Goal: Transaction & Acquisition: Purchase product/service

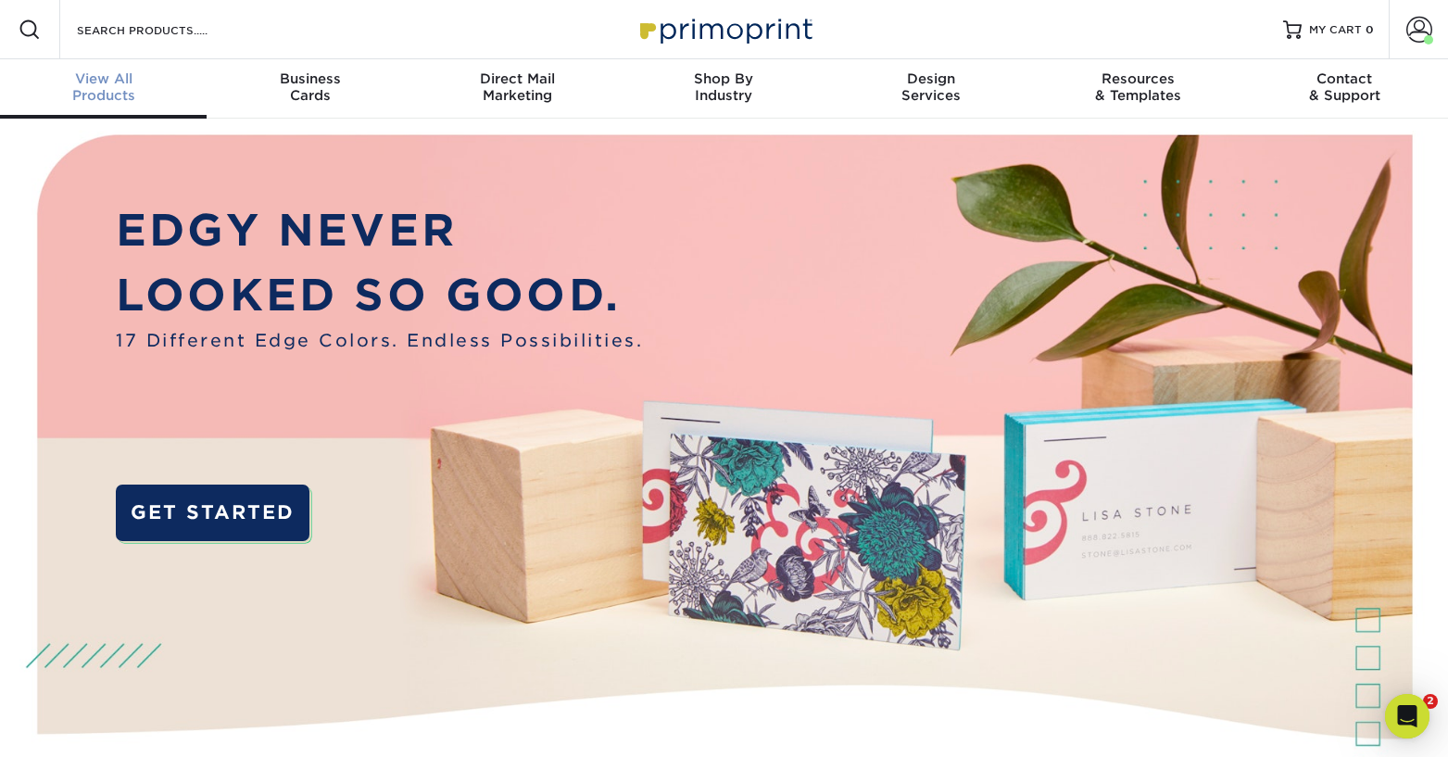
click at [114, 73] on span "View All" at bounding box center [103, 78] width 207 height 17
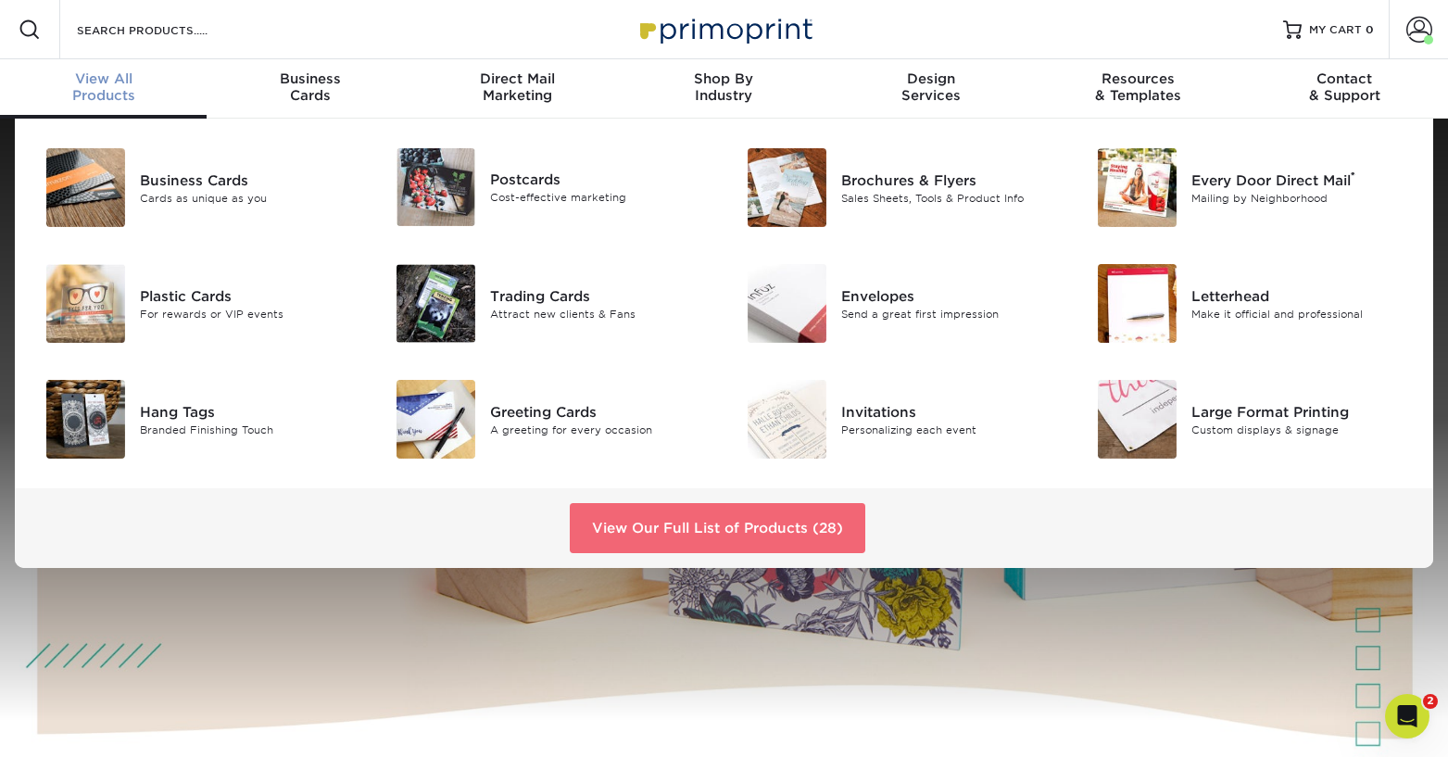
click at [725, 530] on link "View Our Full List of Products (28)" at bounding box center [717, 528] width 295 height 50
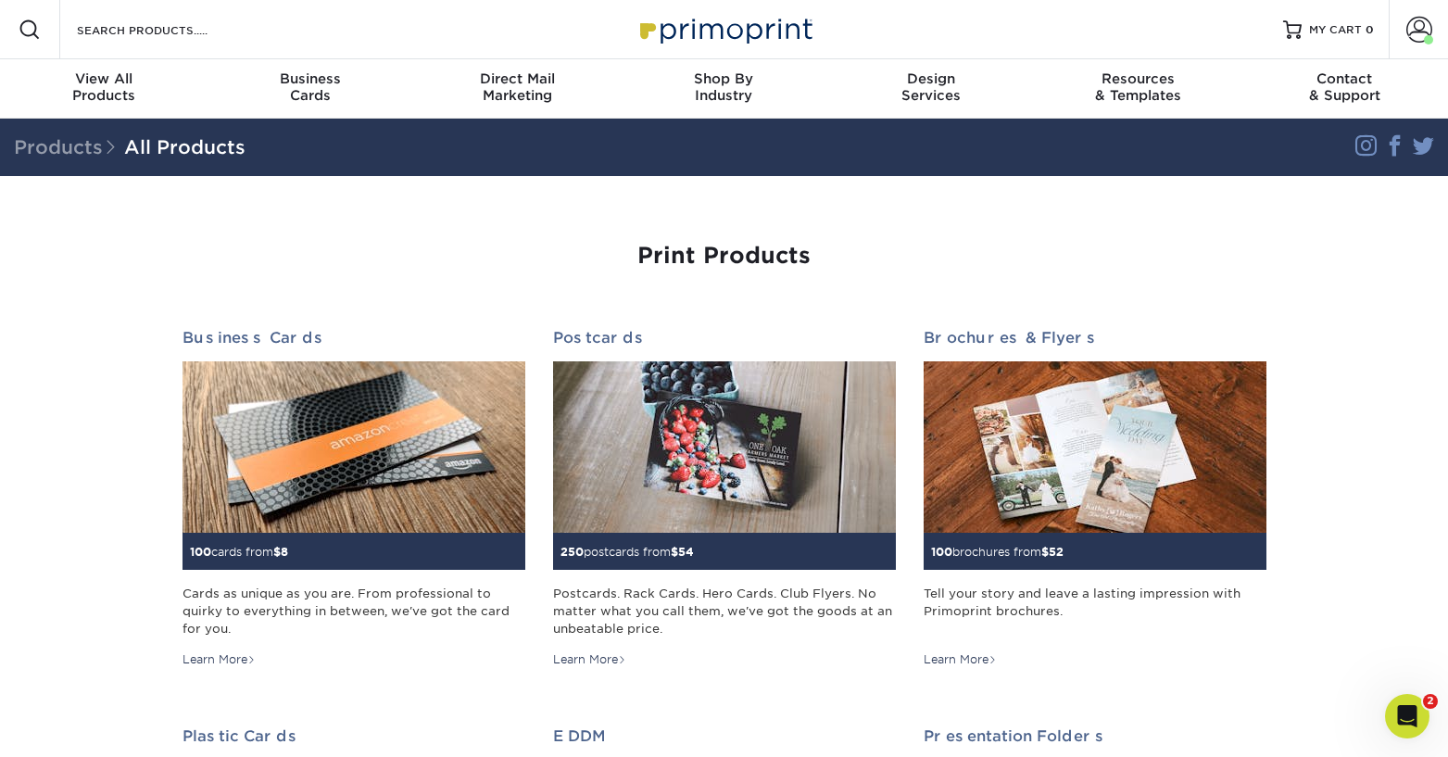
click at [167, 16] on div "Search Products" at bounding box center [157, 29] width 195 height 59
click at [142, 31] on input "Search Products" at bounding box center [165, 30] width 181 height 22
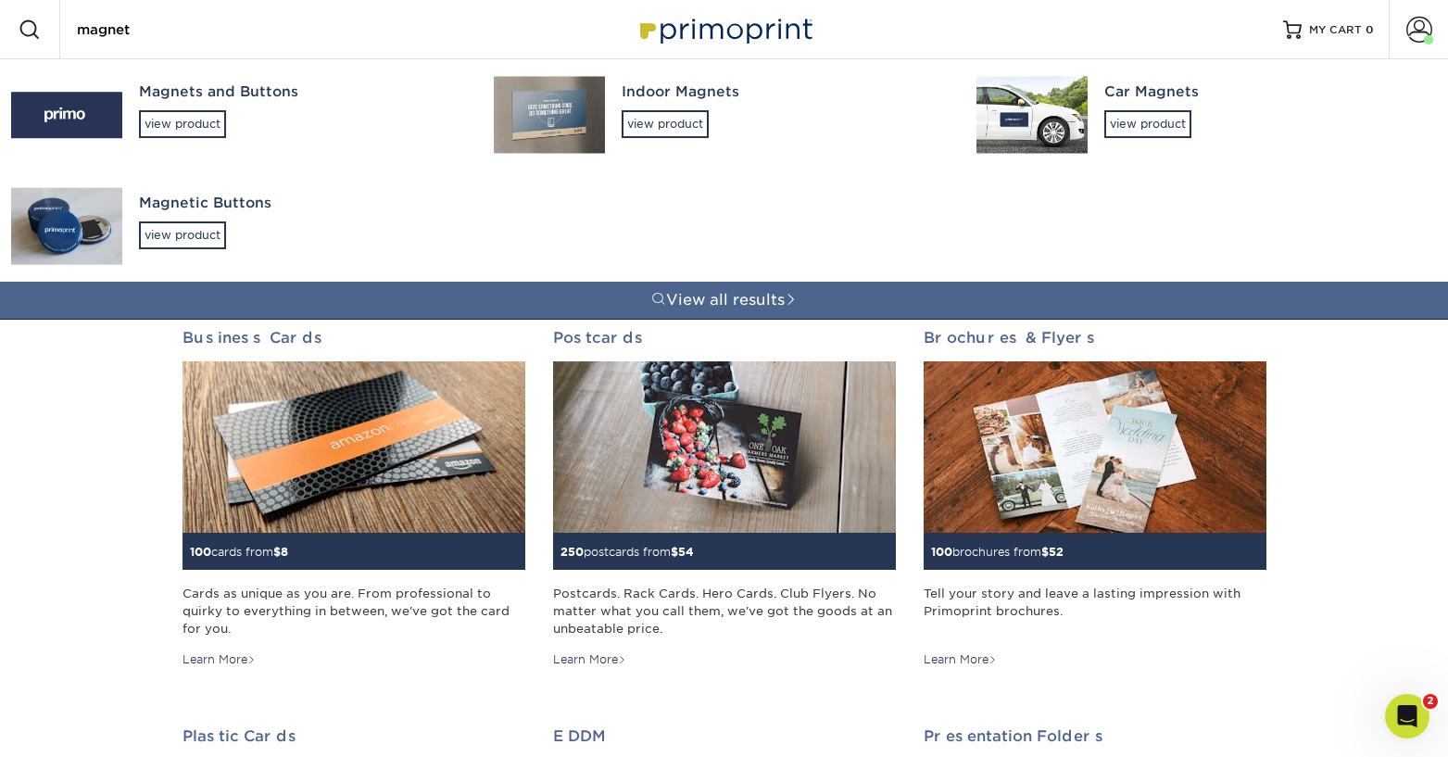
type input "magnet"
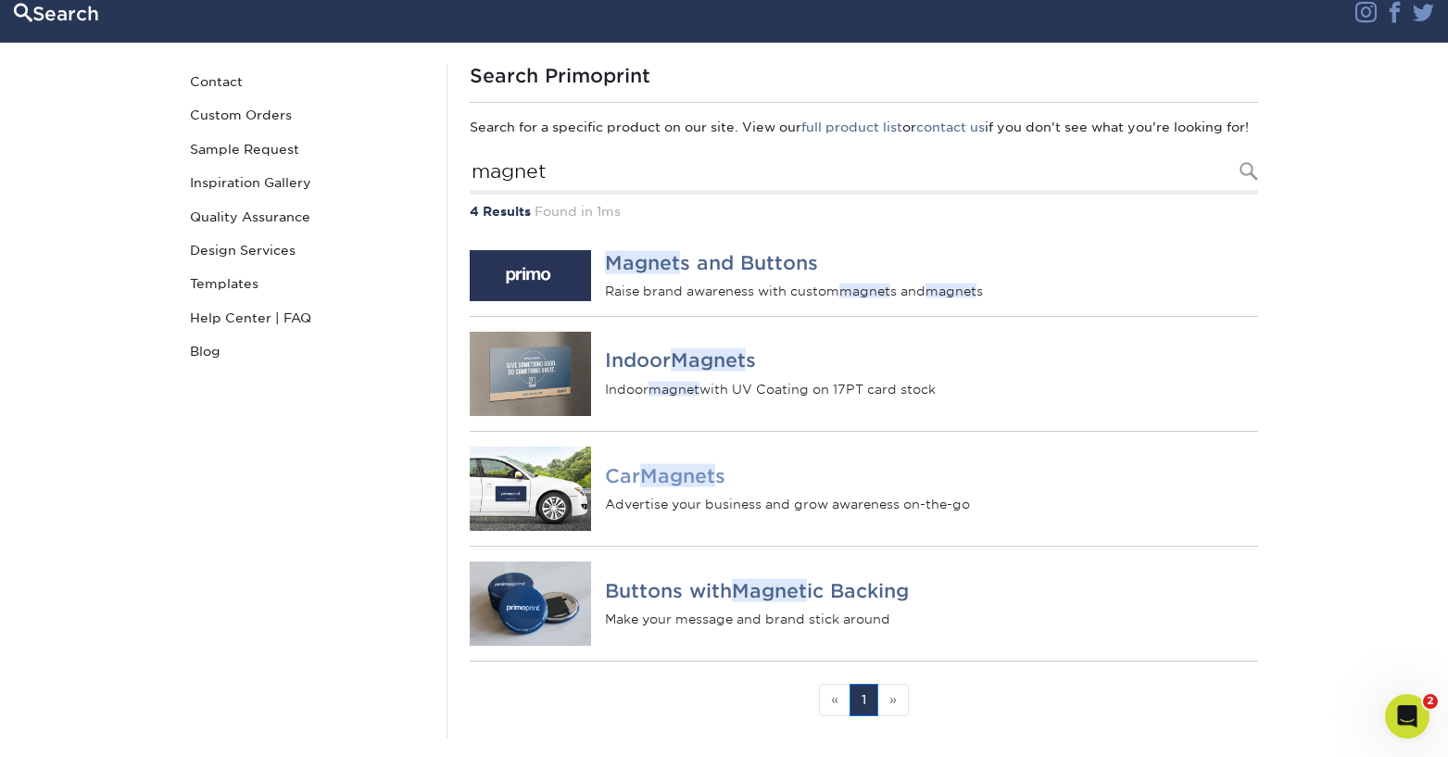
scroll to position [148, 0]
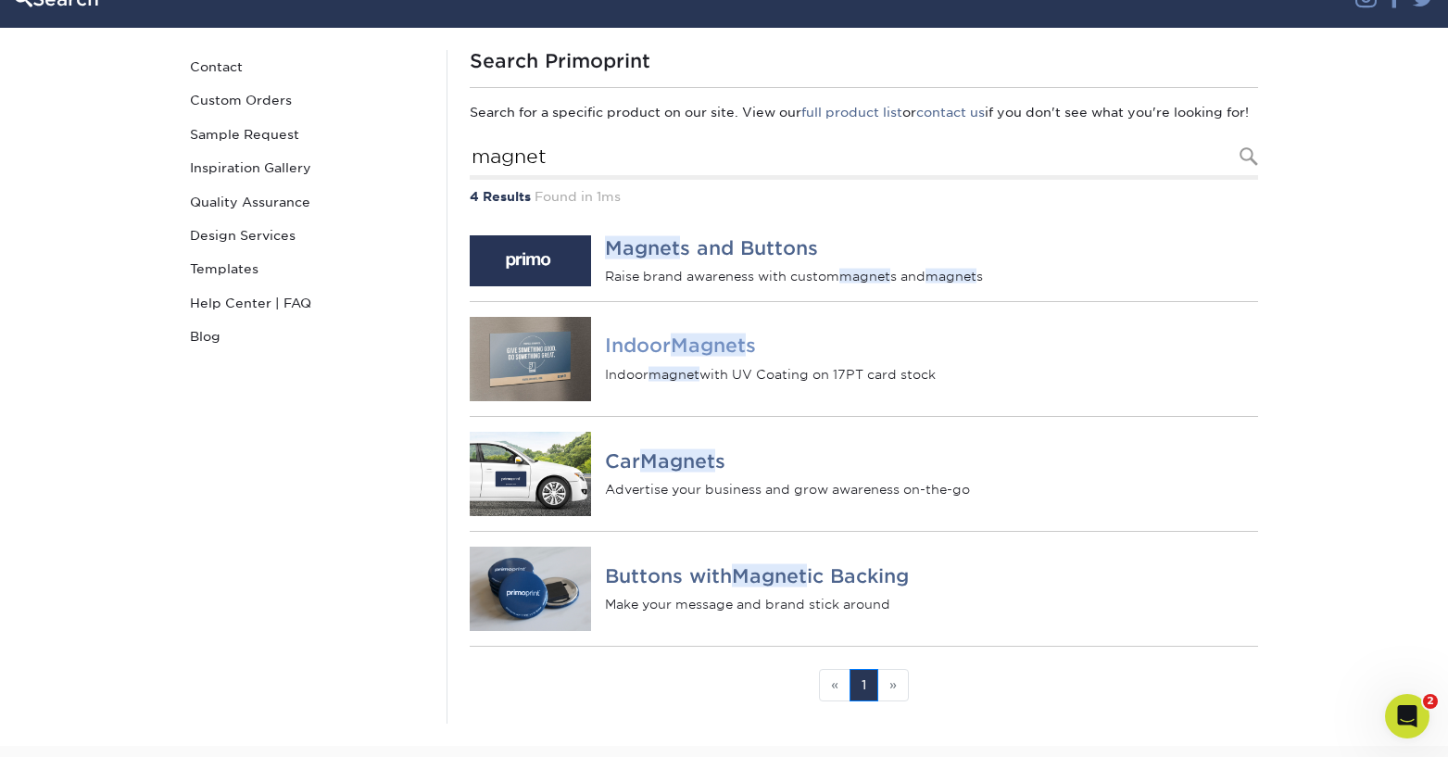
click at [721, 357] on em "Magnet" at bounding box center [708, 344] width 75 height 23
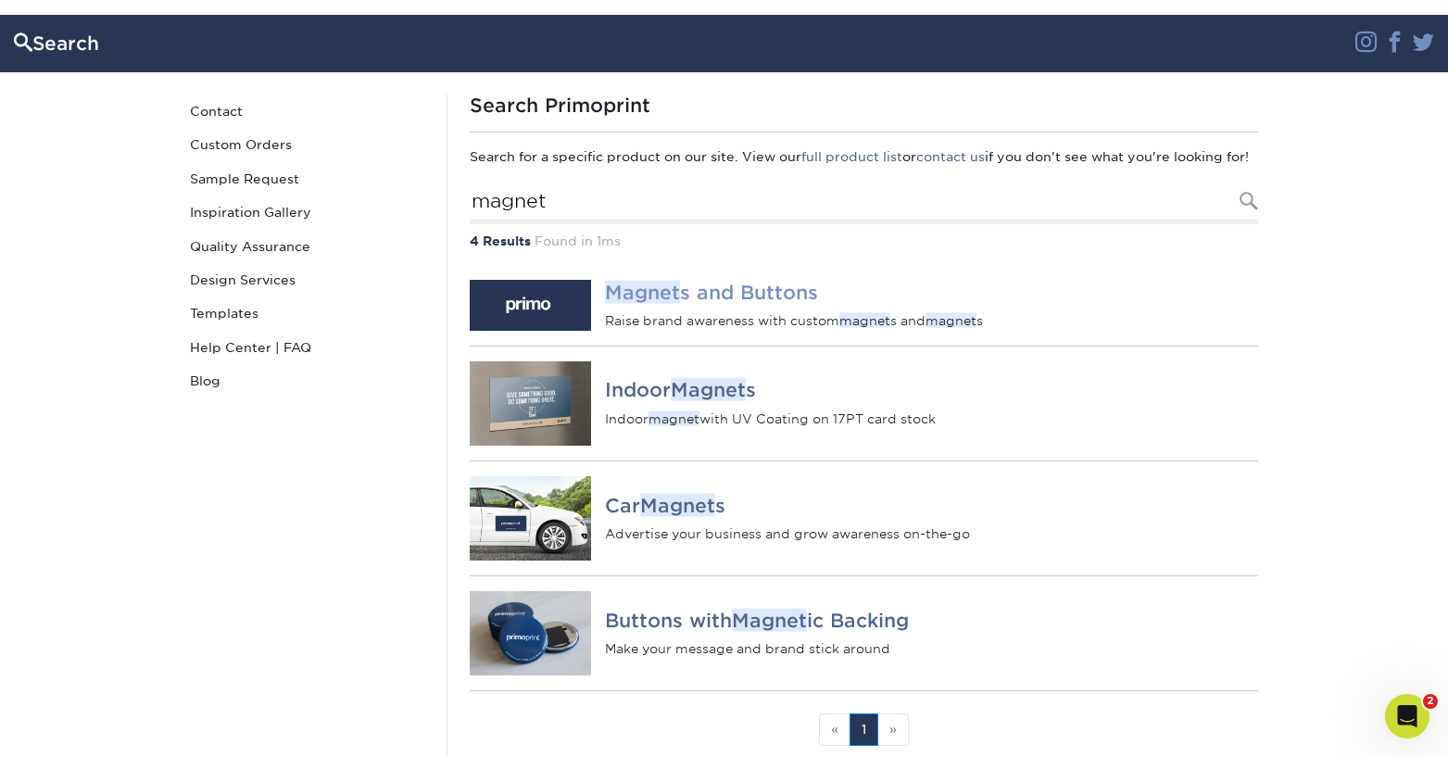
scroll to position [222, 0]
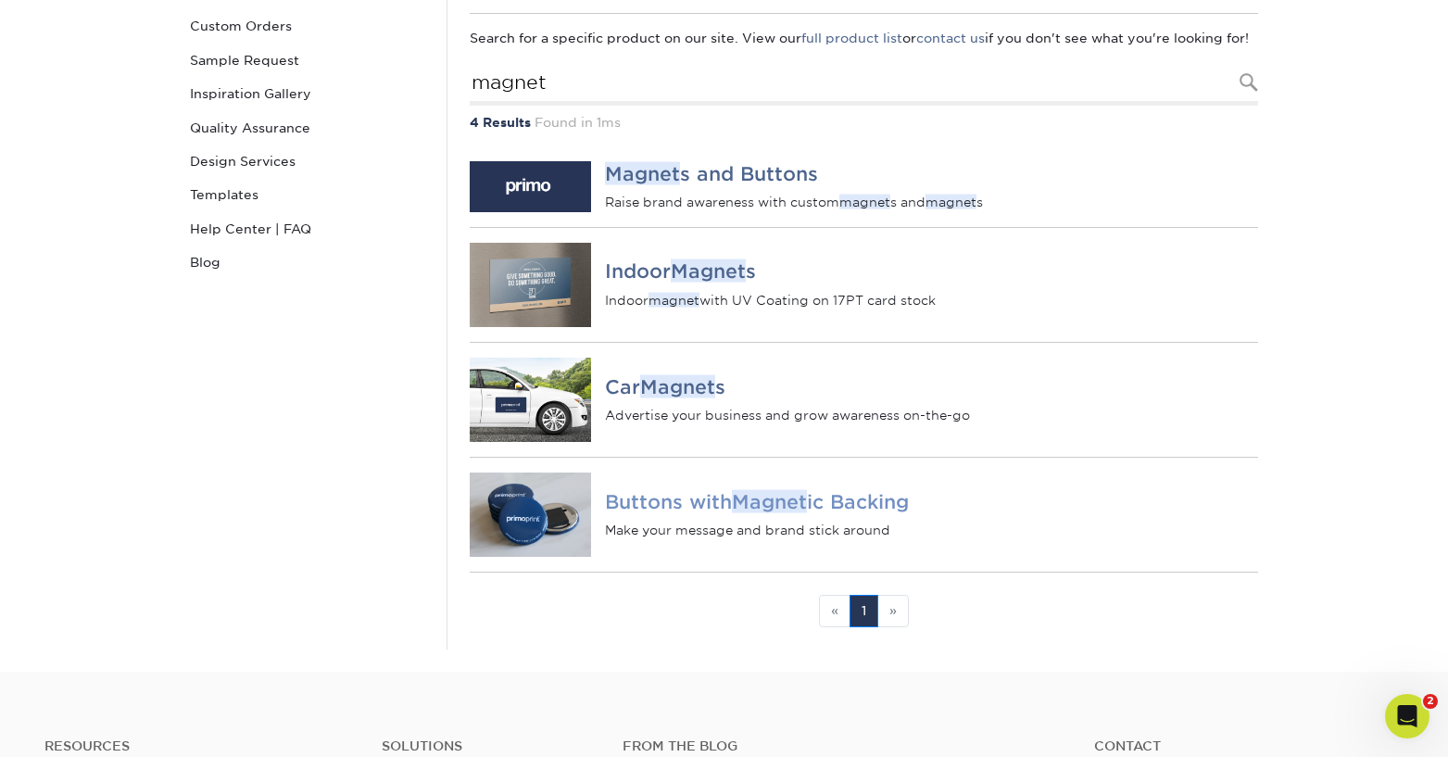
click at [820, 512] on h4 "Buttons with Magnet ic Backing" at bounding box center [931, 501] width 652 height 22
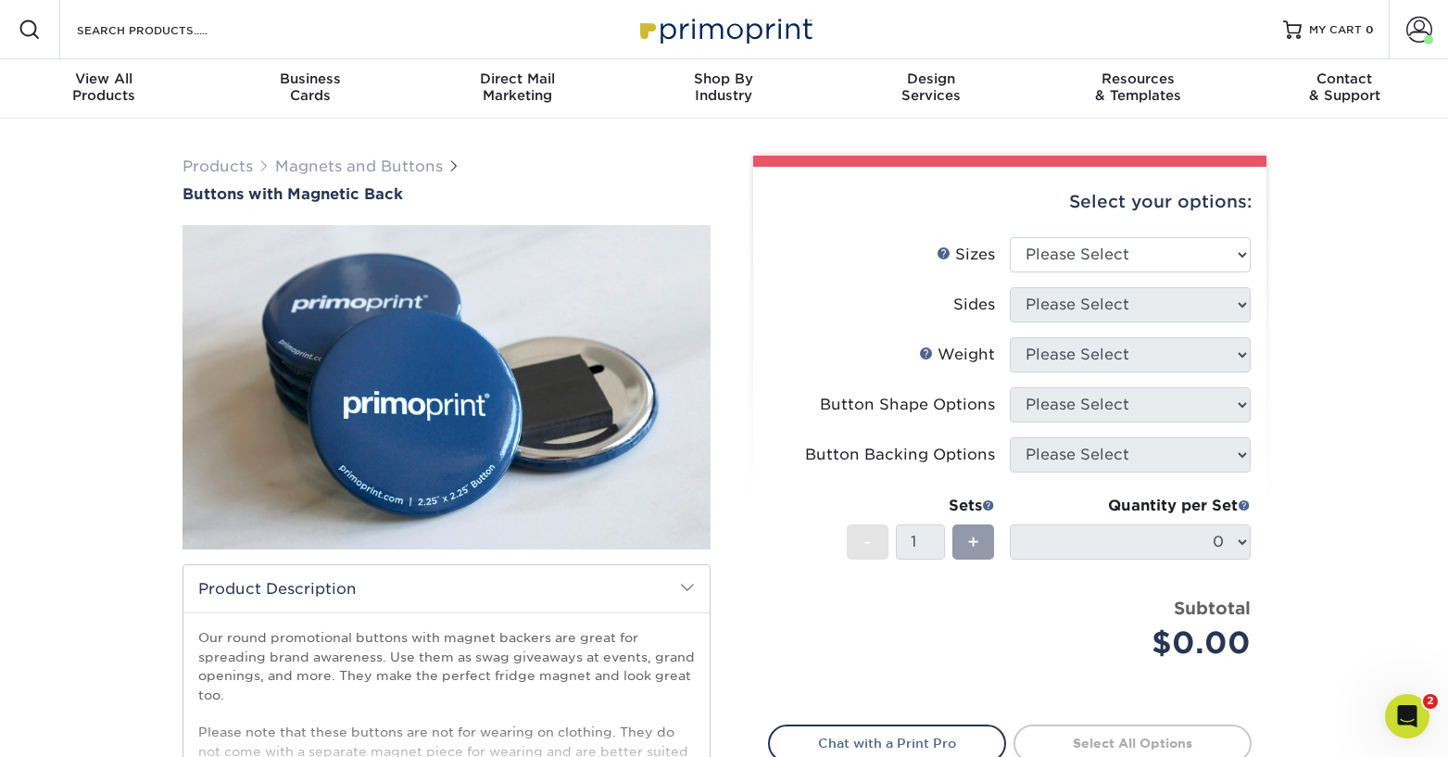
click at [201, 49] on div "Search Products" at bounding box center [157, 29] width 195 height 59
click at [191, 34] on input "Search Products" at bounding box center [165, 30] width 181 height 22
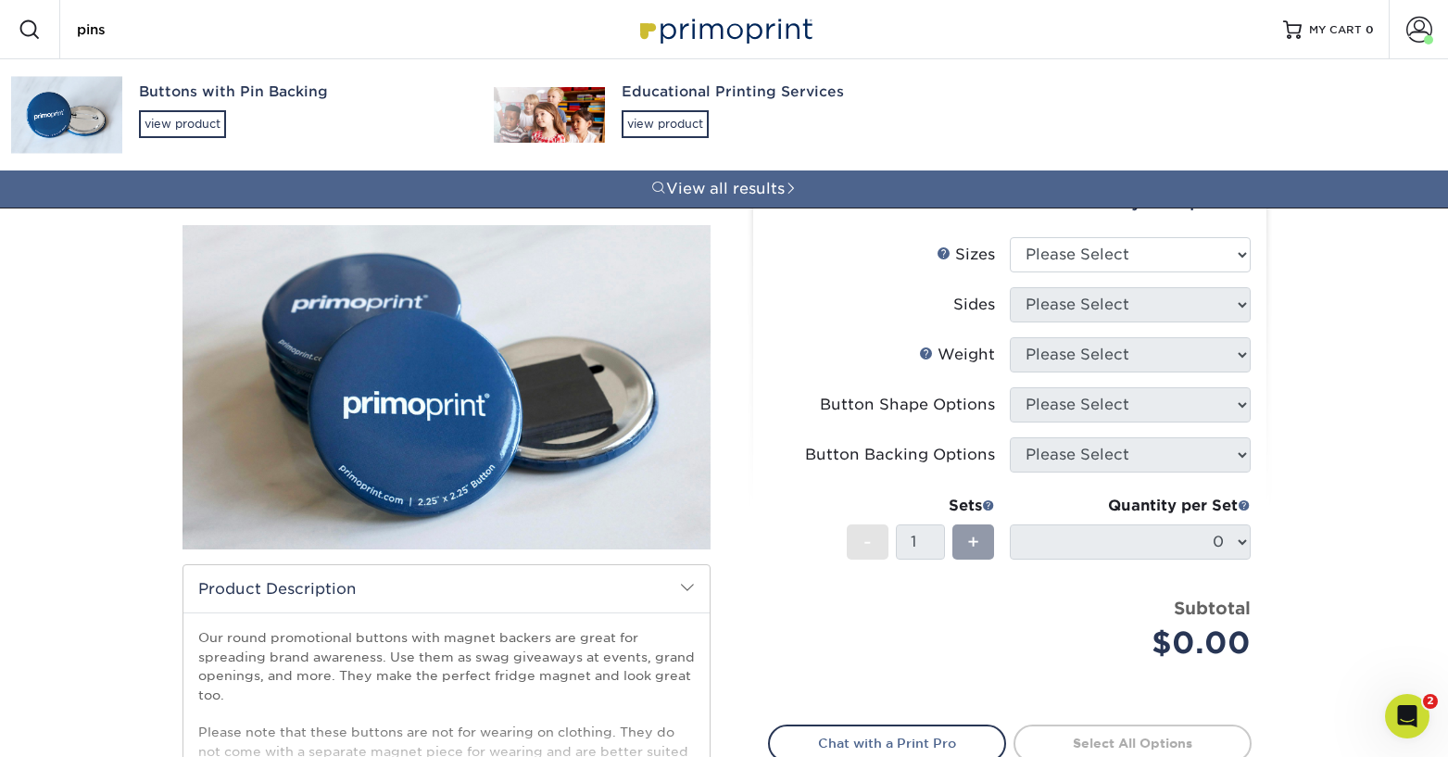
type input "pins"
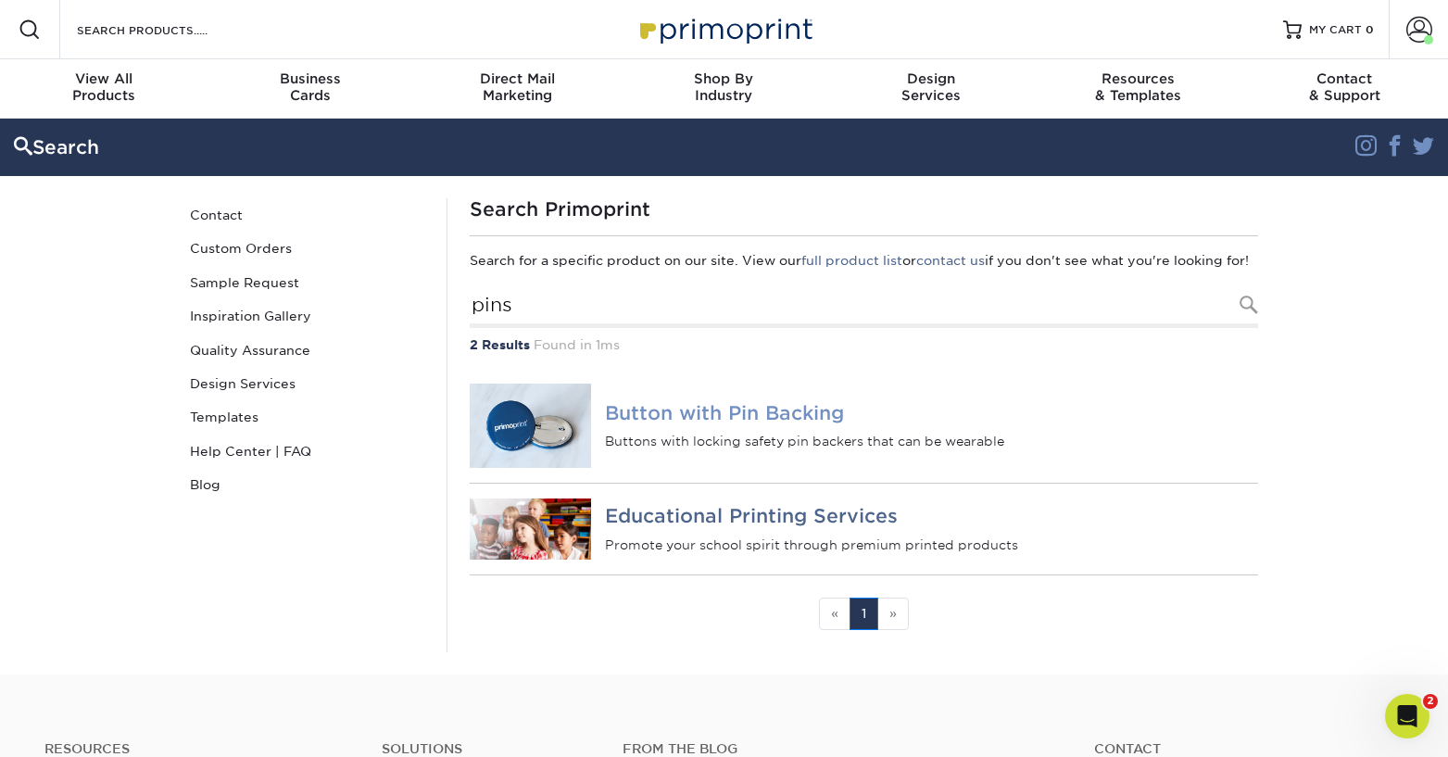
click at [733, 423] on h4 "Button with Pin Backing" at bounding box center [931, 412] width 652 height 22
